Goal: Task Accomplishment & Management: Manage account settings

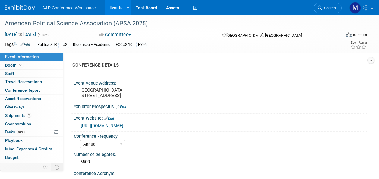
select select "Annual"
select select "Level 2"
select select "In-Person Booth"
select select "Politics & International Relations"
select select "Bloomsbury Academic"
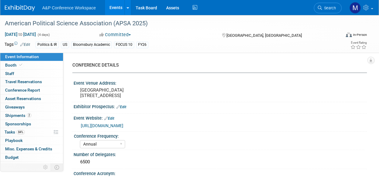
select select "[PERSON_NAME]"
select select "Networking/Commissioning"
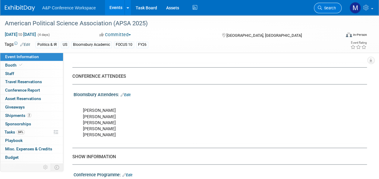
click at [331, 7] on span "Search" at bounding box center [329, 8] width 14 height 5
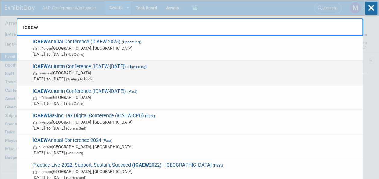
type input "icaew"
click at [113, 64] on span "ICAEW Autumn Conference (ICAEW-[DATE]) (Upcoming) In-Person [GEOGRAPHIC_DATA] […" at bounding box center [195, 73] width 329 height 18
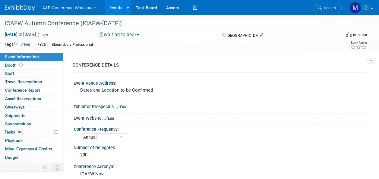
select select "Annual"
select select "Level 2"
select select "In-Person Booth"
select select "Law"
select select "Bloomsbury Professional"
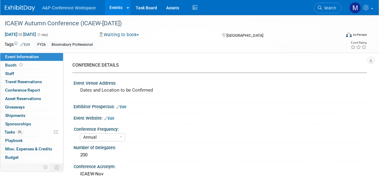
select select "[PERSON_NAME]"
select select "Brand/Subject Presence​"
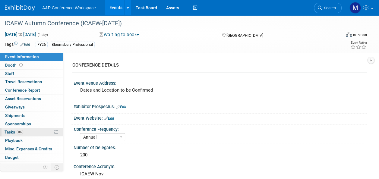
click at [36, 132] on link "0% Tasks 0%" at bounding box center [31, 132] width 63 height 8
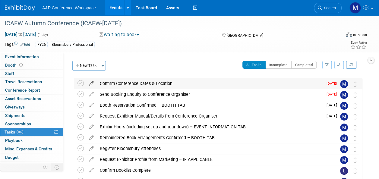
click at [90, 80] on icon at bounding box center [91, 82] width 11 height 8
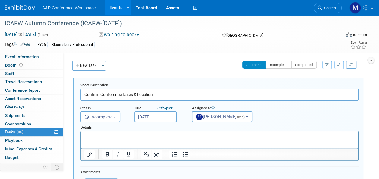
click at [165, 118] on input "Sep 15, 2025" at bounding box center [155, 116] width 42 height 11
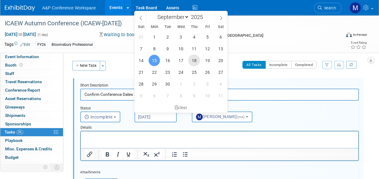
click at [192, 64] on span "18" at bounding box center [194, 61] width 12 height 12
type input "Sep 18, 2025"
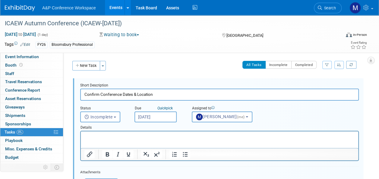
click at [169, 131] on div at bounding box center [219, 146] width 278 height 30
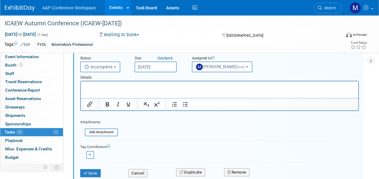
scroll to position [90, 0]
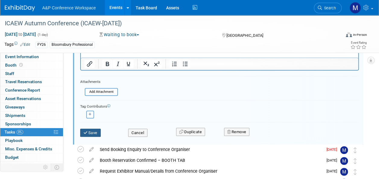
click at [86, 134] on button "Save" at bounding box center [90, 133] width 20 height 8
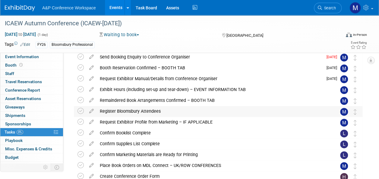
scroll to position [0, 0]
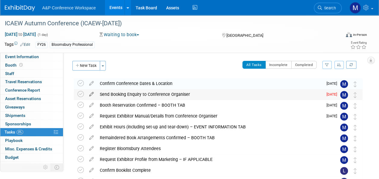
click at [93, 93] on icon at bounding box center [91, 93] width 11 height 8
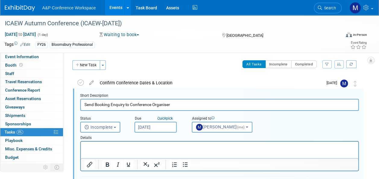
scroll to position [1, 0]
click at [154, 124] on input "Sep 15, 2025" at bounding box center [155, 127] width 42 height 11
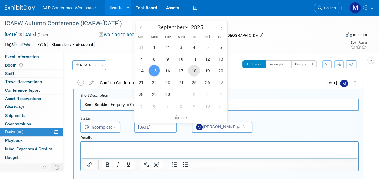
click at [198, 69] on span "18" at bounding box center [194, 71] width 12 height 12
type input "Sep 18, 2025"
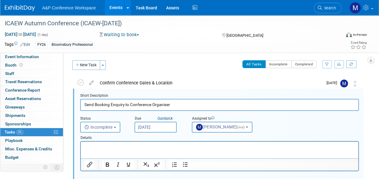
click at [150, 150] on html at bounding box center [219, 146] width 277 height 8
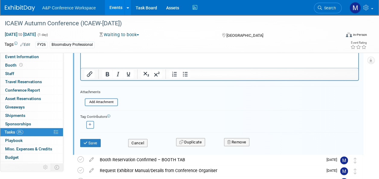
scroll to position [91, 0]
click at [93, 141] on button "Save" at bounding box center [90, 143] width 20 height 8
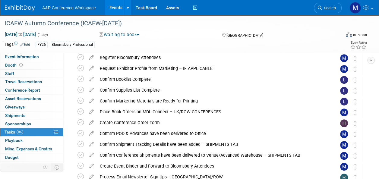
scroll to position [31, 0]
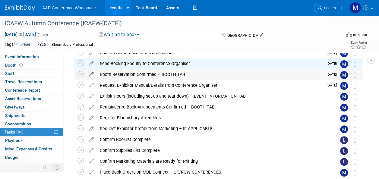
click at [93, 72] on icon at bounding box center [91, 73] width 11 height 8
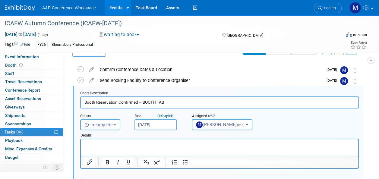
scroll to position [11, 0]
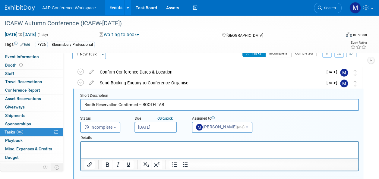
click at [151, 127] on input "Sep 16, 2025" at bounding box center [155, 127] width 42 height 11
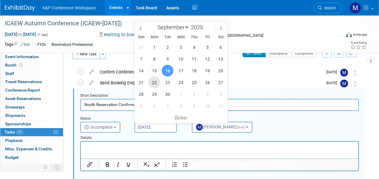
click at [150, 85] on span "22" at bounding box center [154, 83] width 12 height 12
type input "Sep 22, 2025"
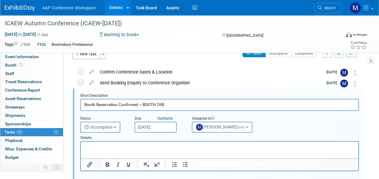
click at [149, 143] on html at bounding box center [219, 146] width 277 height 8
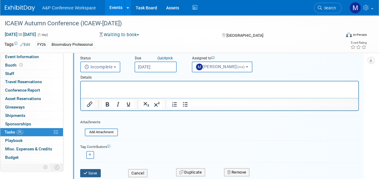
click at [95, 171] on button "Save" at bounding box center [90, 173] width 20 height 8
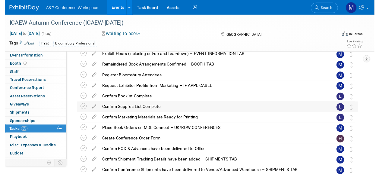
scroll to position [11, 0]
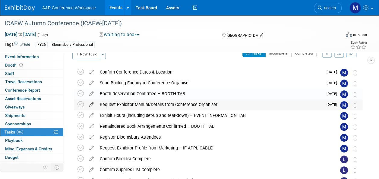
click at [90, 104] on icon at bounding box center [91, 103] width 11 height 8
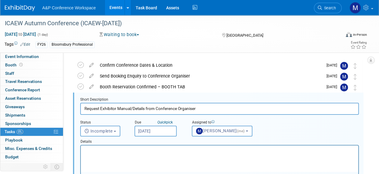
scroll to position [22, 0]
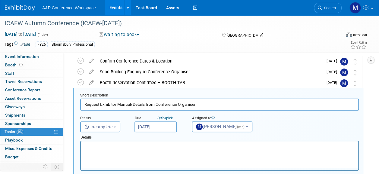
click at [147, 129] on input "Sep 16, 2025" at bounding box center [155, 127] width 42 height 11
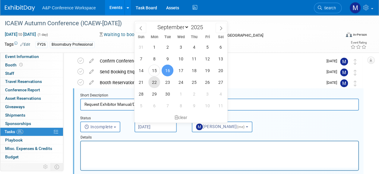
click at [155, 83] on span "22" at bounding box center [154, 83] width 12 height 12
type input "Sep 22, 2025"
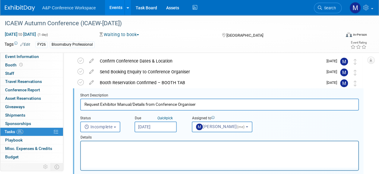
click at [147, 150] on html at bounding box center [219, 146] width 277 height 8
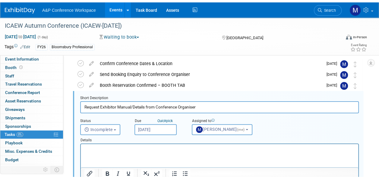
scroll to position [83, 0]
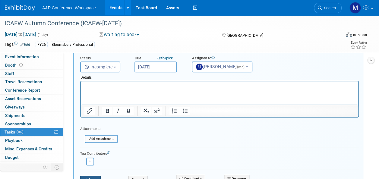
click at [98, 176] on button "Save" at bounding box center [90, 180] width 20 height 8
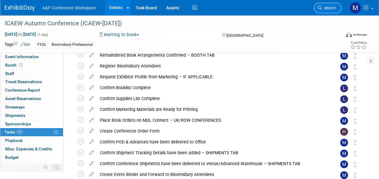
click at [327, 9] on span "Search" at bounding box center [329, 8] width 14 height 5
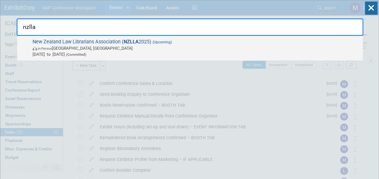
type input "nzlla"
click at [147, 40] on span "New Zealand Law Librarians Association ( NZLLA 2025) (Upcoming) In-Person Auckl…" at bounding box center [195, 48] width 329 height 18
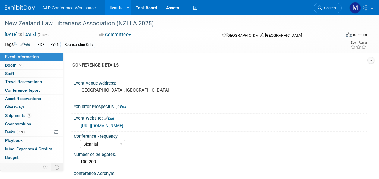
select select "Biennial"
select select "Level 3"
select select "Sponsorship"
select select "Libraries"
select select "Bloomsbury Digital Resources"
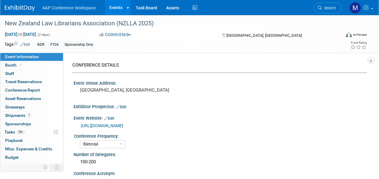
select select "[PERSON_NAME]"
select select "BDR Product Awareness and Trial Generation​"
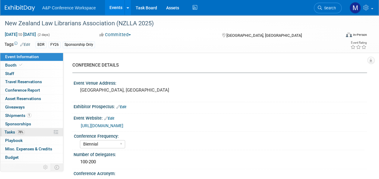
click at [27, 134] on link "78% Tasks 78%" at bounding box center [31, 132] width 63 height 8
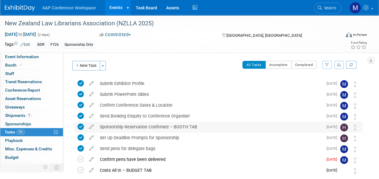
scroll to position [30, 0]
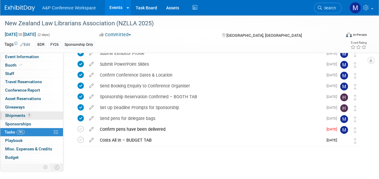
click at [32, 113] on link "1 Shipments 1" at bounding box center [31, 115] width 63 height 8
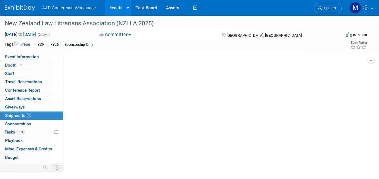
scroll to position [0, 0]
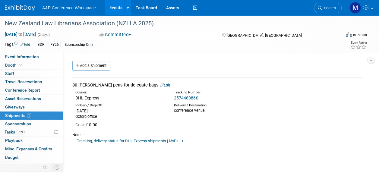
click at [186, 97] on link "2574480860" at bounding box center [186, 98] width 24 height 5
click at [18, 130] on span "Tasks 78%" at bounding box center [15, 132] width 20 height 5
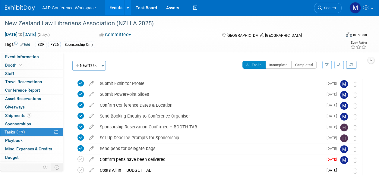
scroll to position [30, 0]
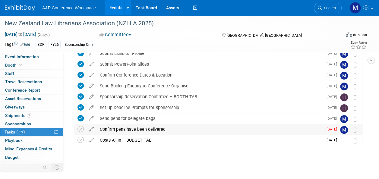
click at [90, 127] on icon at bounding box center [91, 128] width 11 height 8
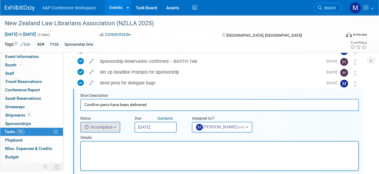
scroll to position [0, 0]
click at [149, 127] on input "Sep 15, 2025" at bounding box center [155, 127] width 42 height 11
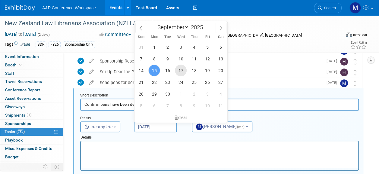
click at [179, 67] on span "17" at bounding box center [181, 71] width 12 height 12
type input "Sep 17, 2025"
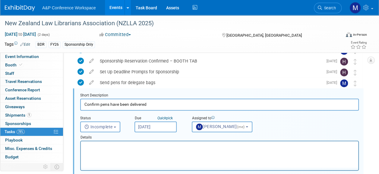
click at [162, 146] on p "Rich Text Area. Press ALT-0 for help." at bounding box center [219, 147] width 270 height 6
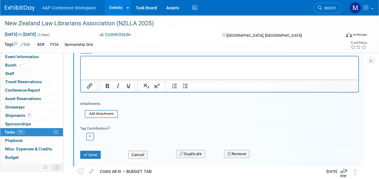
scroll to position [156, 0]
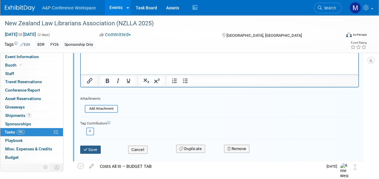
click at [91, 148] on button "Save" at bounding box center [90, 150] width 20 height 8
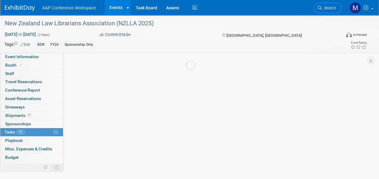
scroll to position [33, 0]
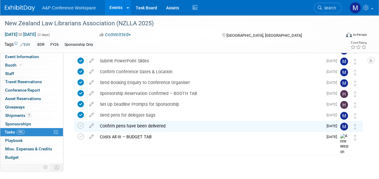
click at [33, 55] on span "Event Information" at bounding box center [22, 56] width 34 height 5
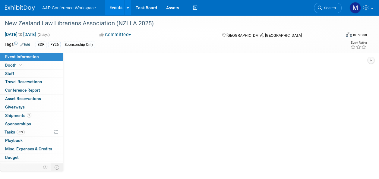
scroll to position [0, 0]
select select "Biennial"
select select "Level 3"
select select "Sponsorship"
select select "Libraries"
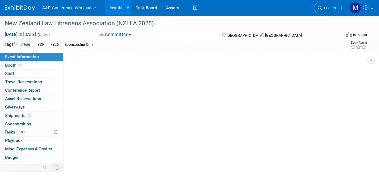
select select "Bloomsbury Digital Resources"
select select "[PERSON_NAME]"
select select "BDR Product Awareness and Trial Generation​"
